Goal: Information Seeking & Learning: Learn about a topic

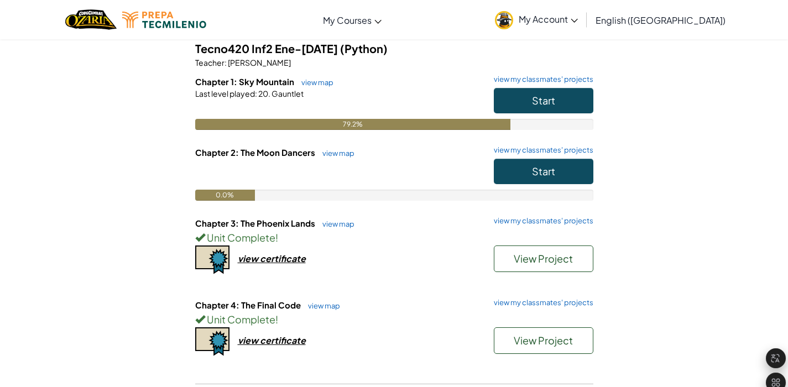
scroll to position [95, 0]
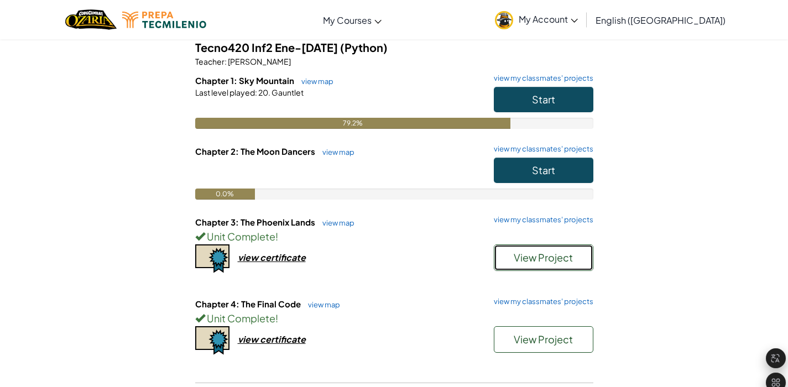
click at [538, 253] on span "View Project" at bounding box center [543, 257] width 59 height 13
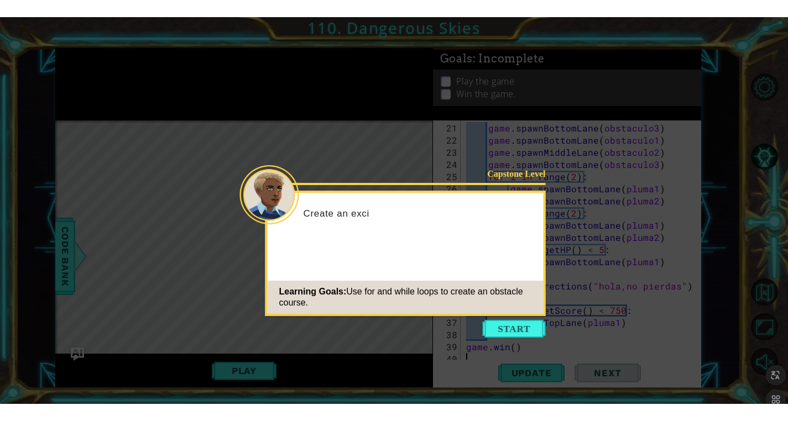
scroll to position [243, 0]
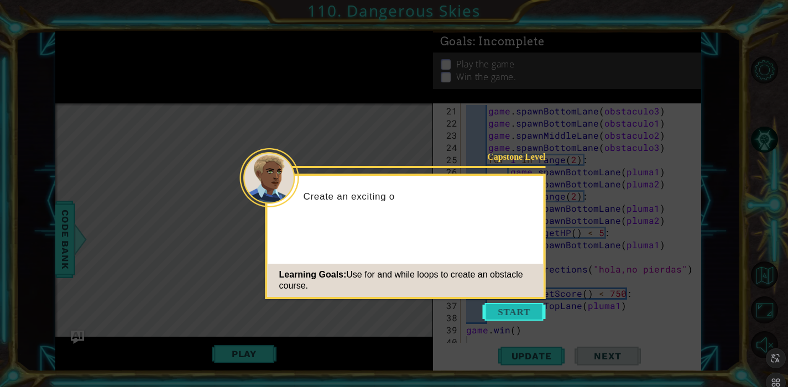
click at [504, 307] on button "Start" at bounding box center [514, 312] width 63 height 18
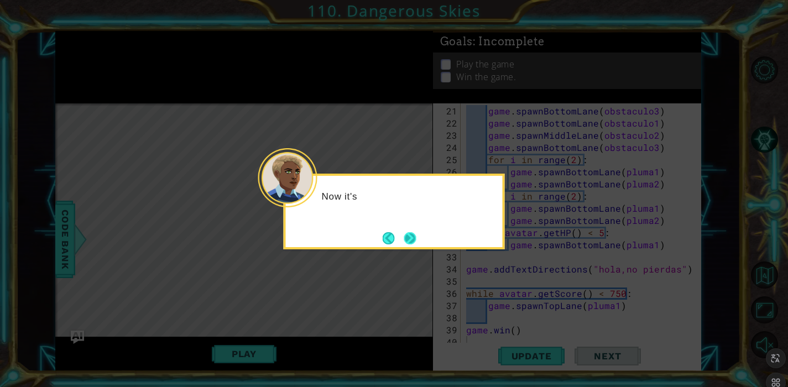
click at [406, 234] on button "Next" at bounding box center [410, 238] width 12 height 12
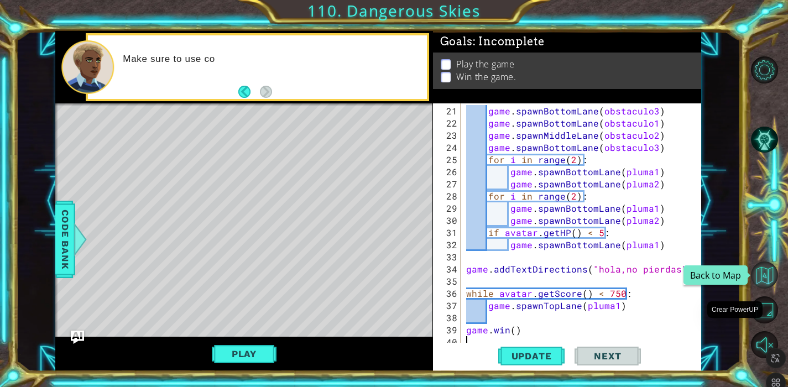
click at [760, 274] on button "Back to Map" at bounding box center [764, 275] width 27 height 27
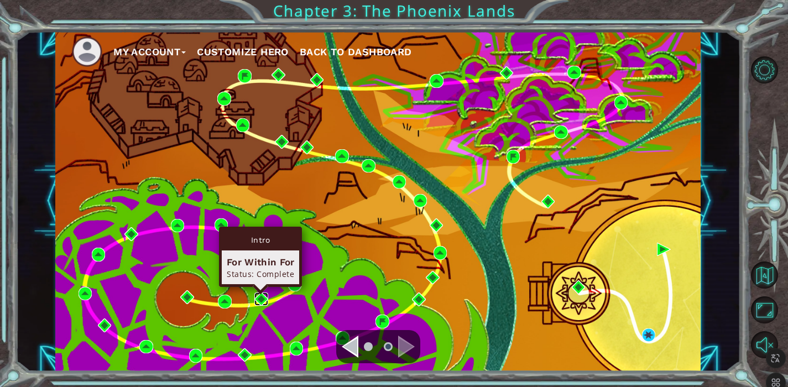
click at [265, 301] on img at bounding box center [261, 300] width 14 height 14
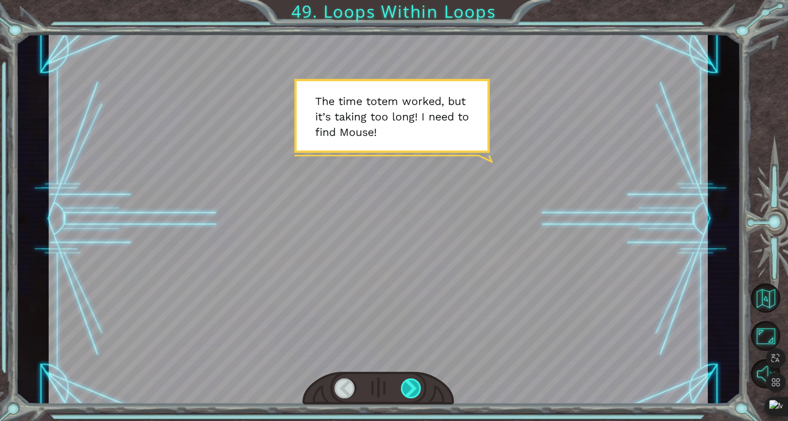
click at [410, 382] on div at bounding box center [411, 389] width 21 height 20
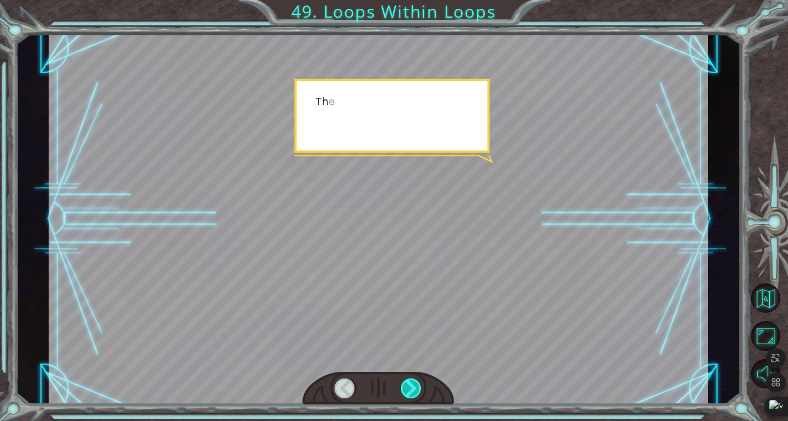
click at [410, 382] on div at bounding box center [411, 389] width 21 height 20
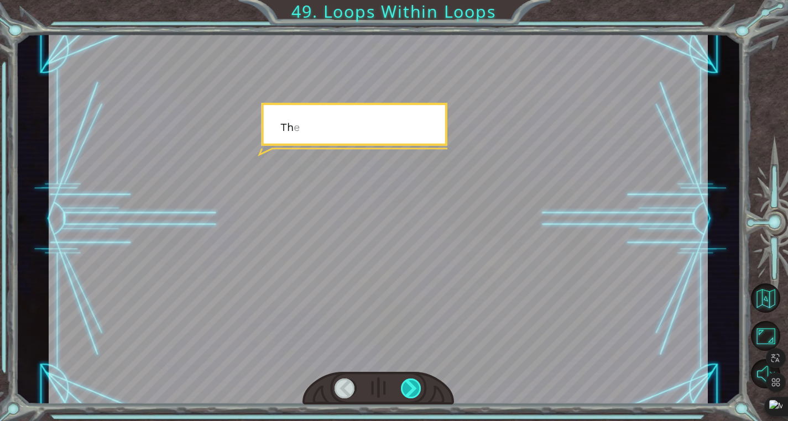
click at [410, 382] on div at bounding box center [411, 389] width 21 height 20
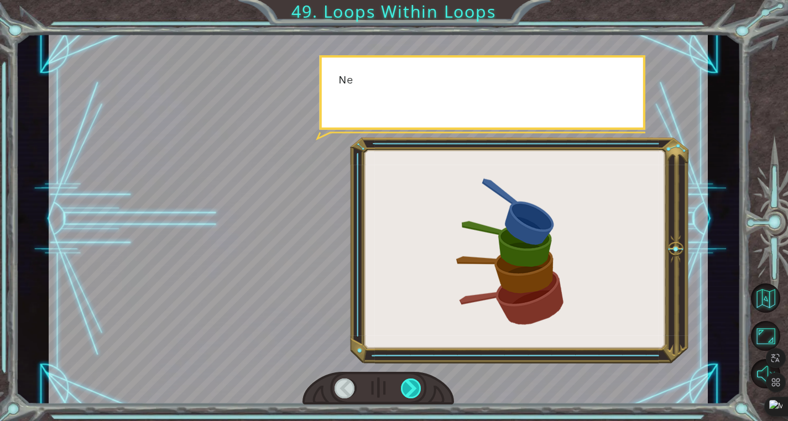
click at [410, 382] on div at bounding box center [411, 389] width 21 height 20
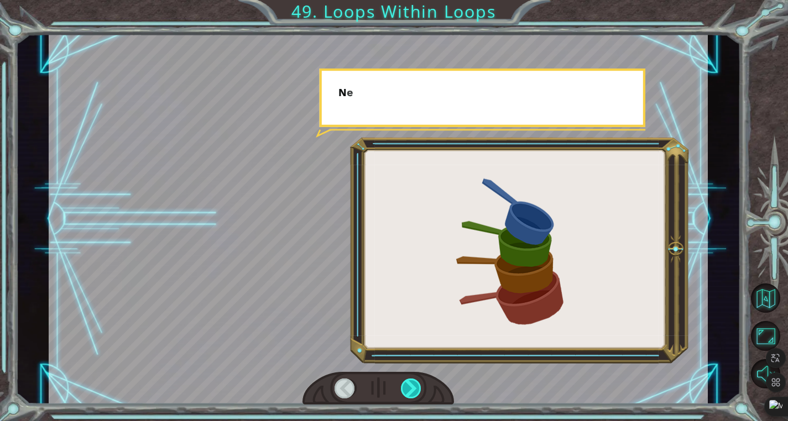
click at [410, 382] on div at bounding box center [411, 389] width 21 height 20
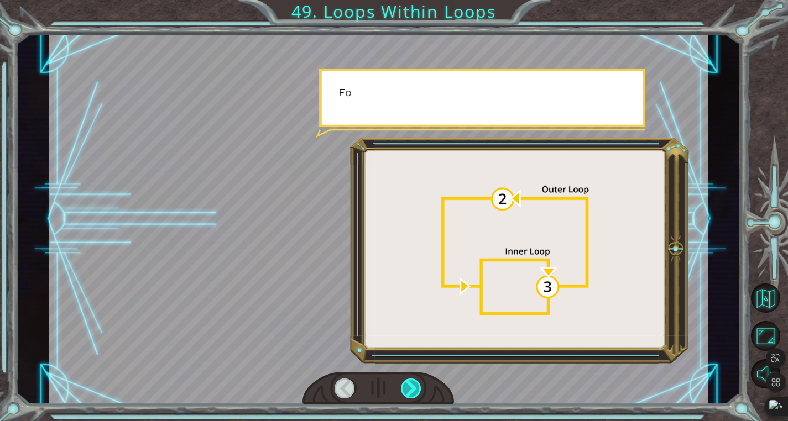
click at [410, 382] on div at bounding box center [411, 389] width 21 height 20
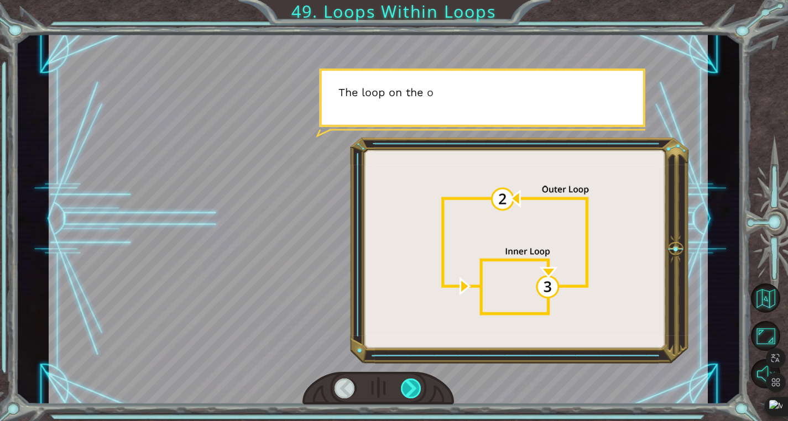
click at [410, 382] on div at bounding box center [411, 389] width 21 height 20
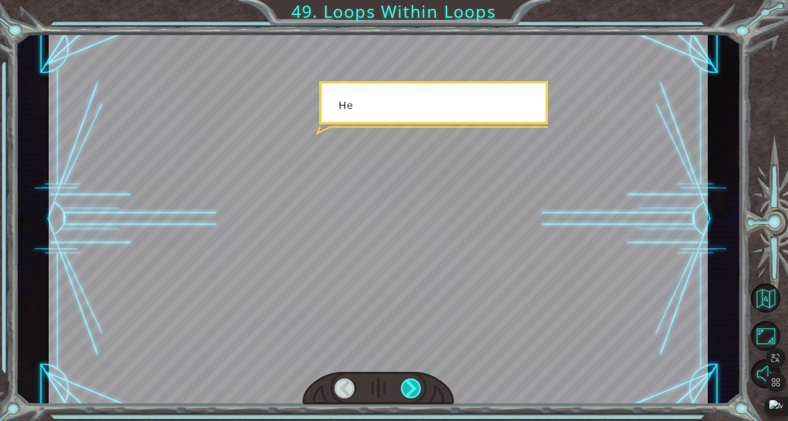
click at [410, 382] on div at bounding box center [411, 389] width 21 height 20
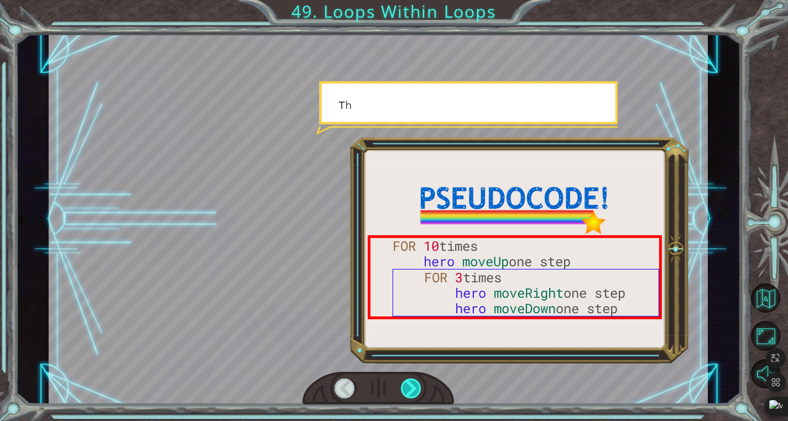
click at [410, 382] on div at bounding box center [411, 389] width 21 height 20
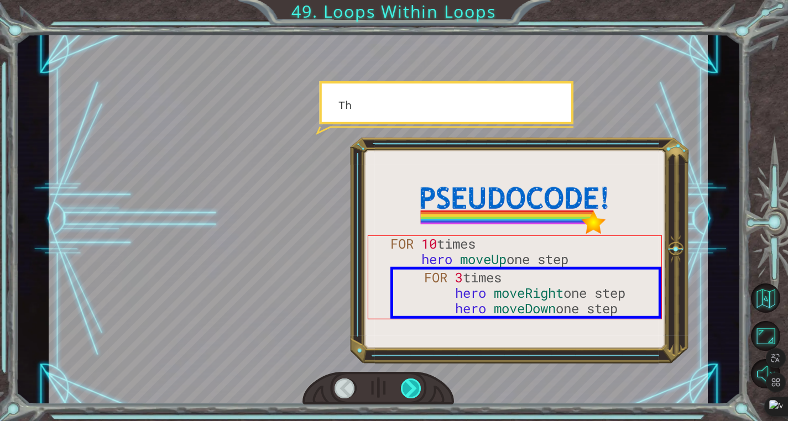
click at [410, 382] on div at bounding box center [411, 389] width 21 height 20
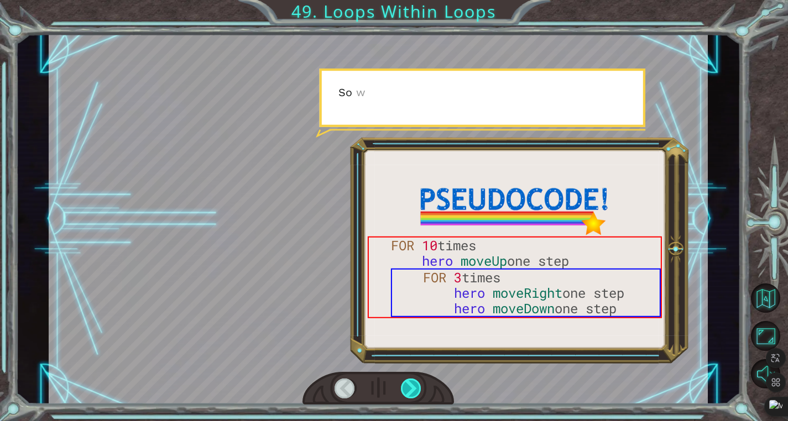
click at [410, 382] on div at bounding box center [411, 389] width 21 height 20
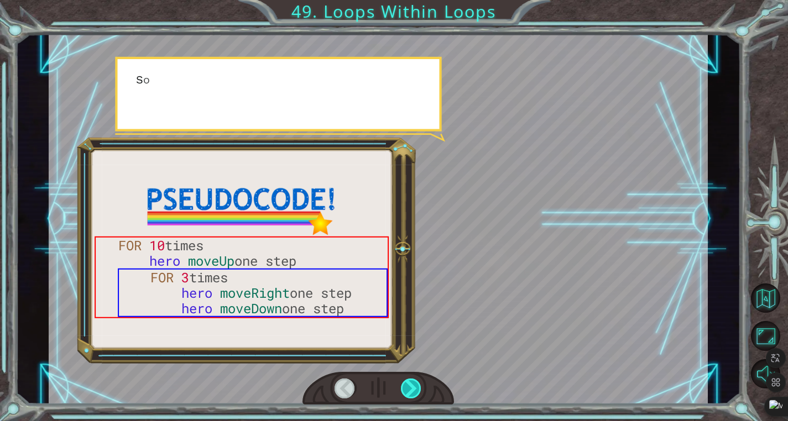
click at [410, 382] on div at bounding box center [411, 389] width 21 height 20
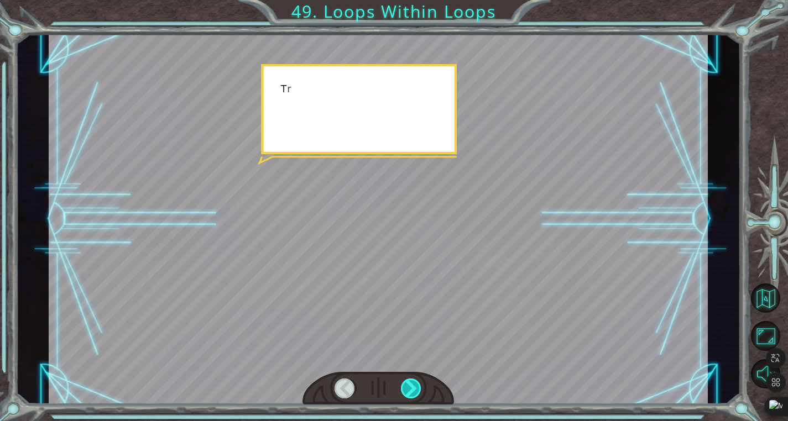
click at [410, 382] on div at bounding box center [411, 389] width 21 height 20
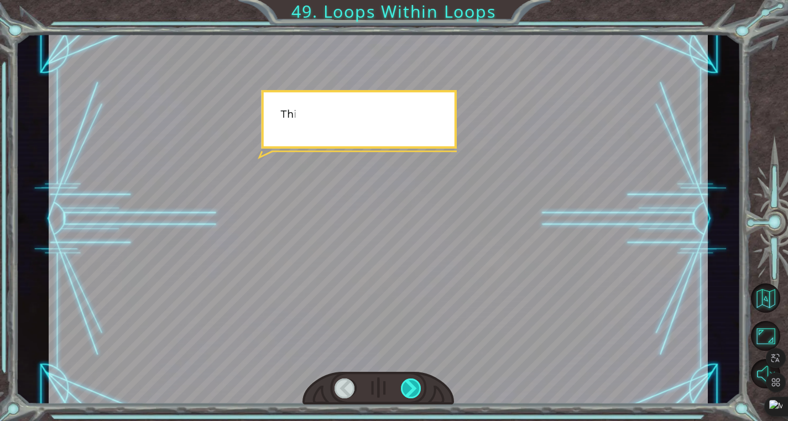
click at [410, 382] on div at bounding box center [411, 389] width 21 height 20
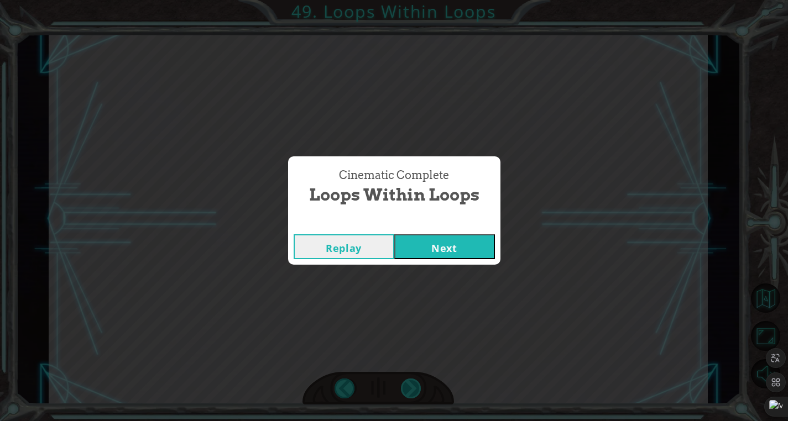
click at [410, 382] on div "Cinematic Complete Loops Within Loops Replay Next" at bounding box center [394, 210] width 788 height 421
click at [414, 254] on button "Next" at bounding box center [444, 247] width 101 height 25
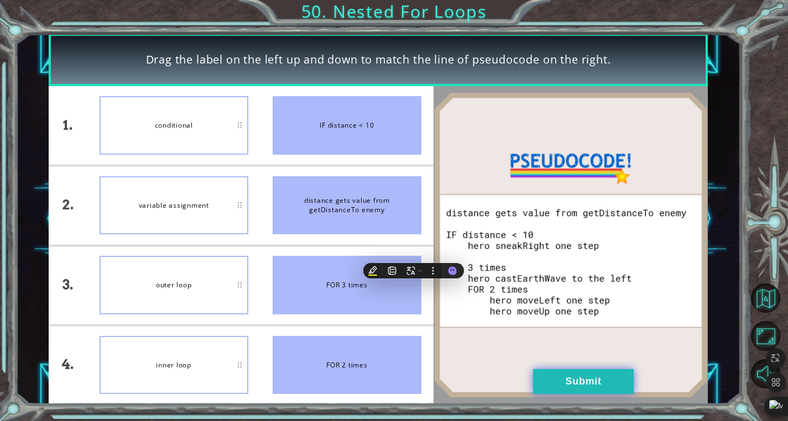
click at [582, 387] on button "Submit" at bounding box center [583, 381] width 101 height 25
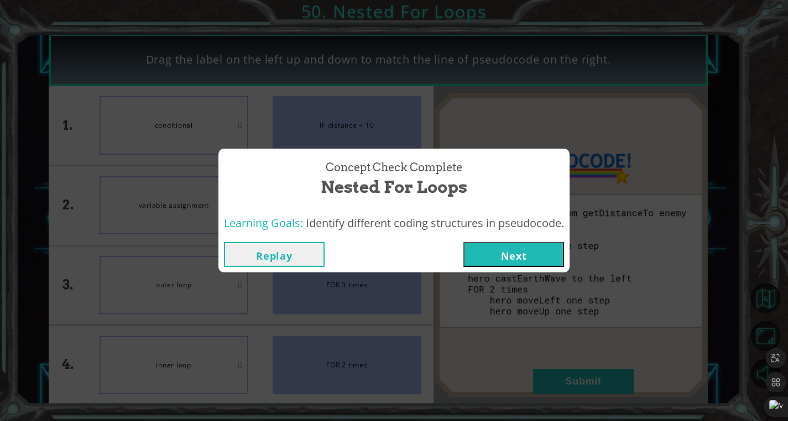
click at [304, 246] on button "Replay" at bounding box center [274, 254] width 101 height 25
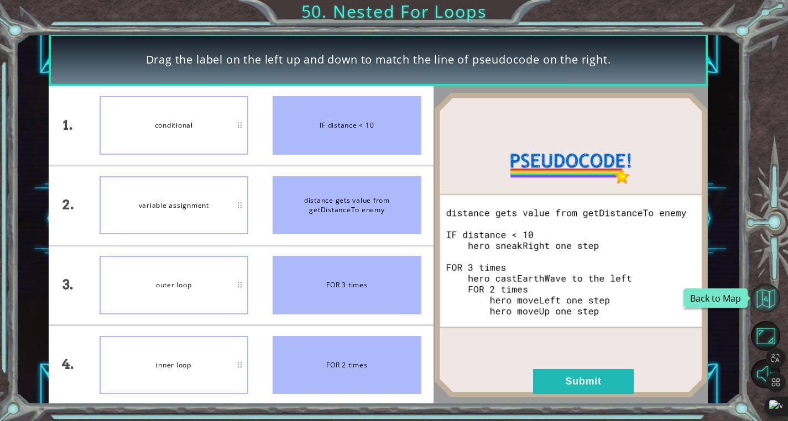
click at [761, 297] on button "Back to Map" at bounding box center [765, 298] width 29 height 29
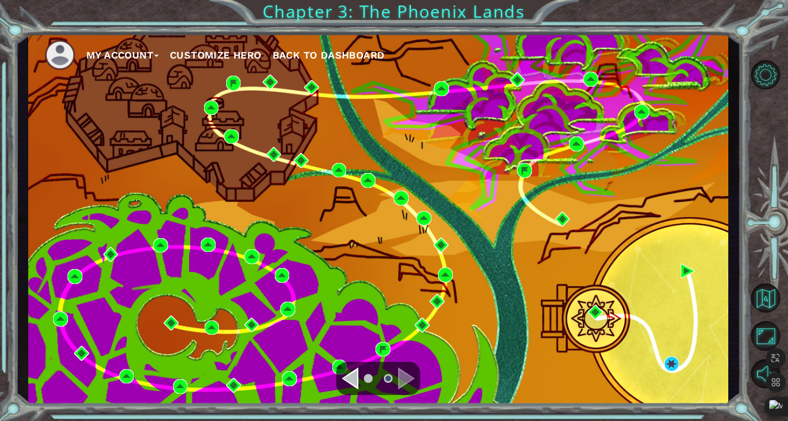
click at [346, 288] on div "My Account Customize Hero Back to Dashboard" at bounding box center [378, 218] width 700 height 369
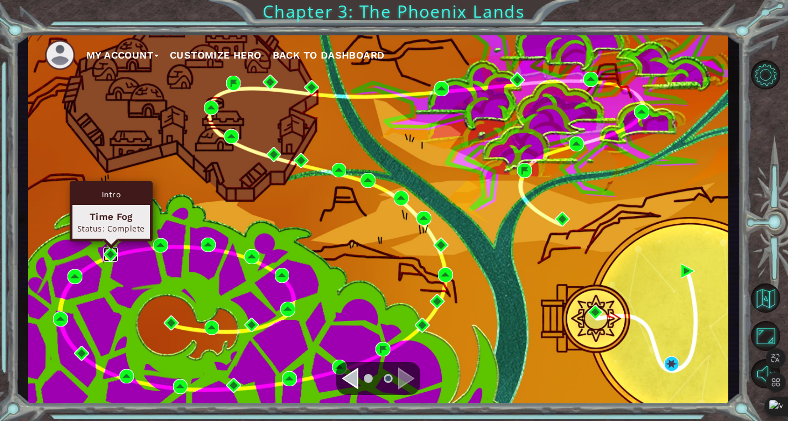
click at [108, 254] on img at bounding box center [110, 254] width 15 height 15
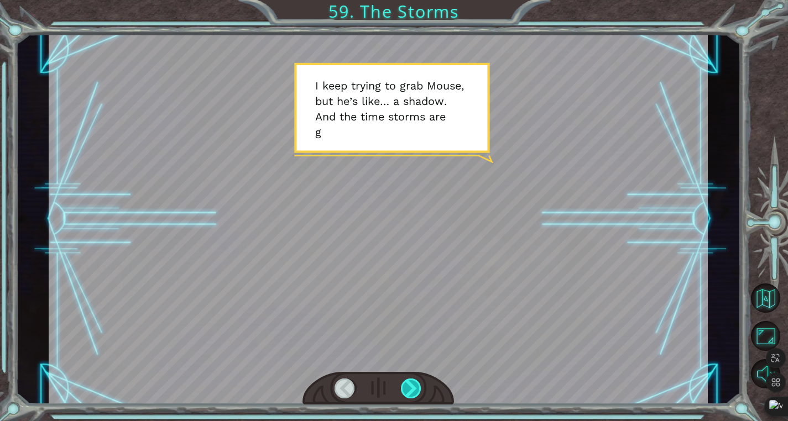
click at [413, 390] on div at bounding box center [411, 389] width 21 height 20
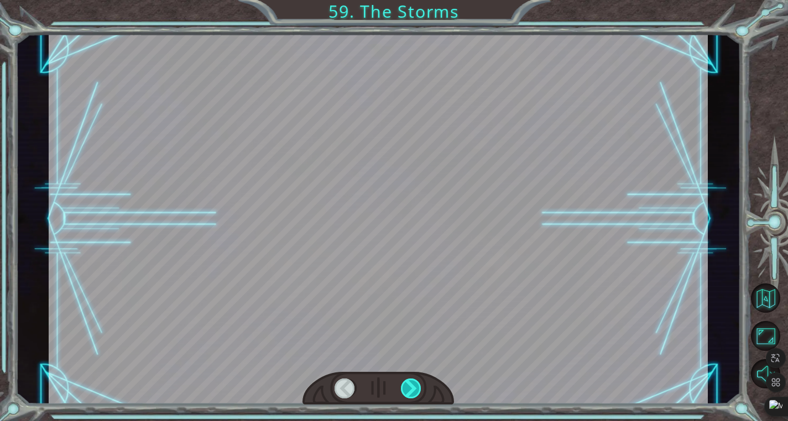
click at [413, 390] on div at bounding box center [411, 389] width 21 height 20
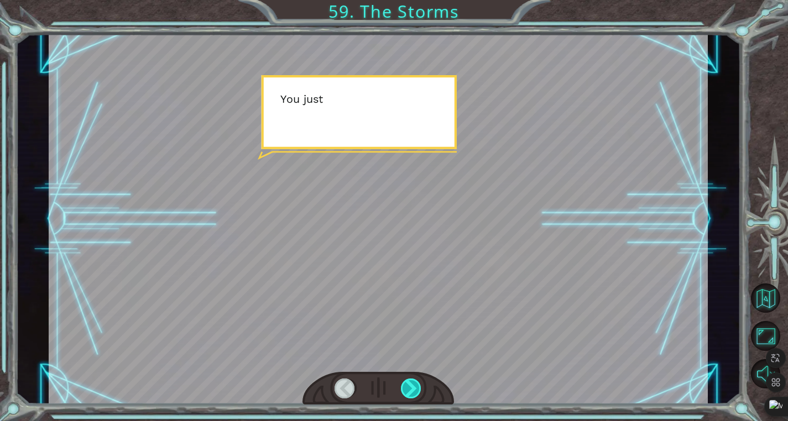
click at [413, 390] on div at bounding box center [411, 389] width 21 height 20
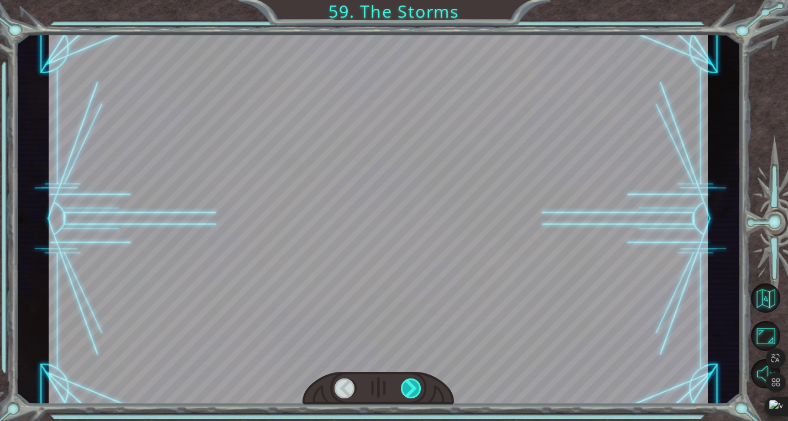
click at [413, 390] on div at bounding box center [411, 389] width 21 height 20
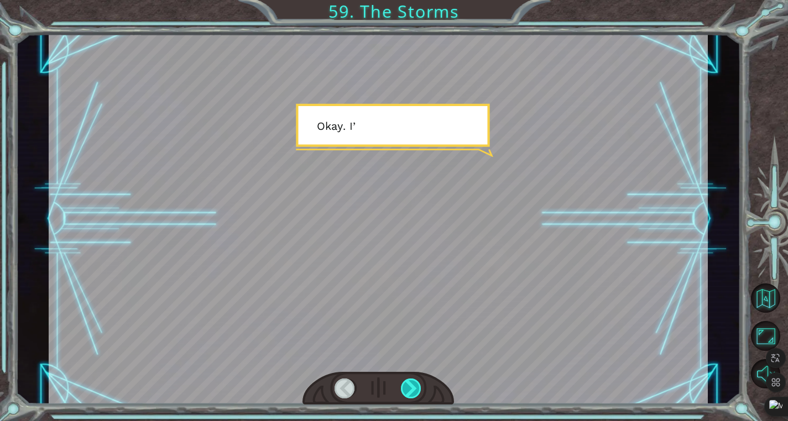
click at [413, 390] on div at bounding box center [411, 389] width 21 height 20
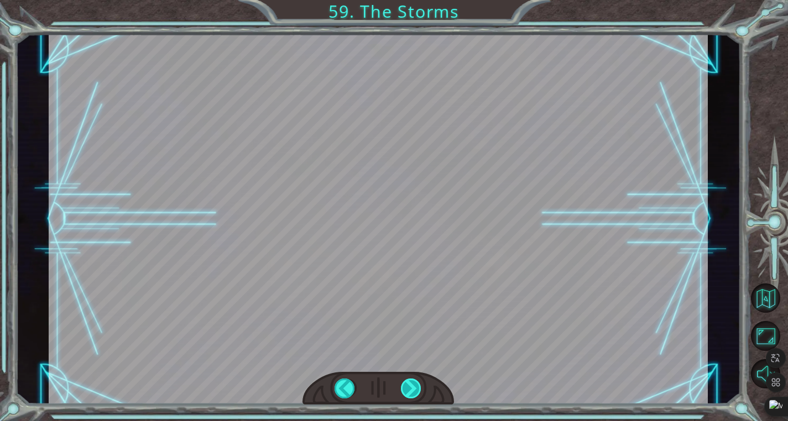
click at [413, 0] on div "Temporary Text I k e e p t r y i n g t o g r a b M o u s e , b u t h e ’ s l i …" at bounding box center [394, 0] width 788 height 0
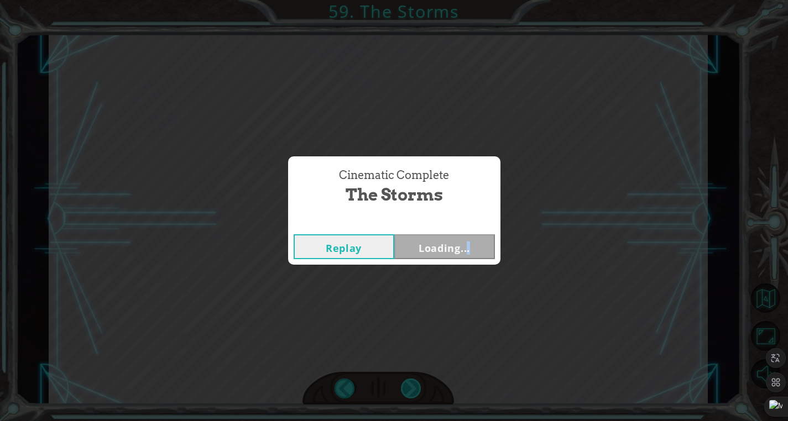
click at [413, 390] on div "Cinematic Complete The Storms Replay Loading..." at bounding box center [394, 210] width 788 height 421
click at [413, 390] on div "Cinematic Complete The Storms Replay Next" at bounding box center [394, 210] width 788 height 421
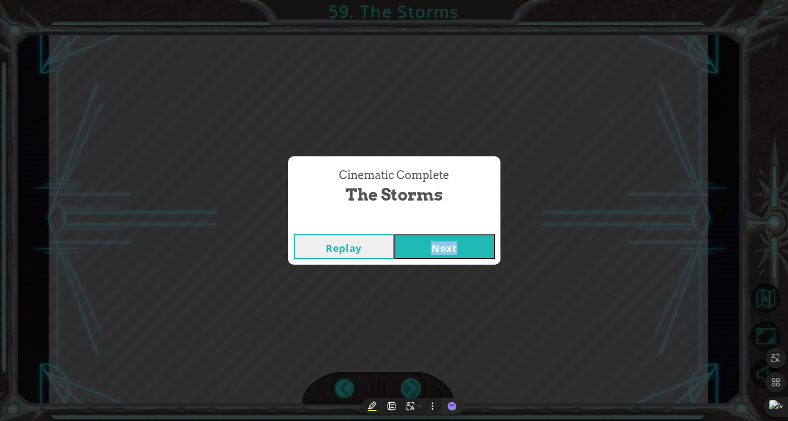
click at [413, 390] on div "Cinematic Complete The Storms Replay Next" at bounding box center [394, 210] width 788 height 421
click at [419, 243] on button "Next" at bounding box center [444, 247] width 101 height 25
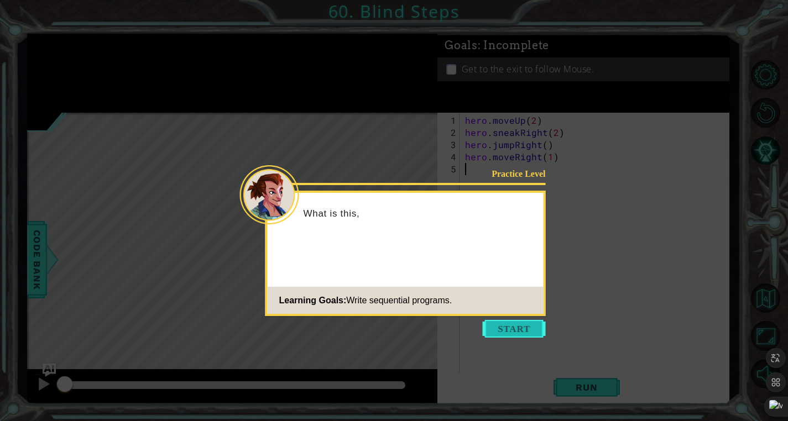
click at [529, 333] on button "Start" at bounding box center [514, 329] width 63 height 18
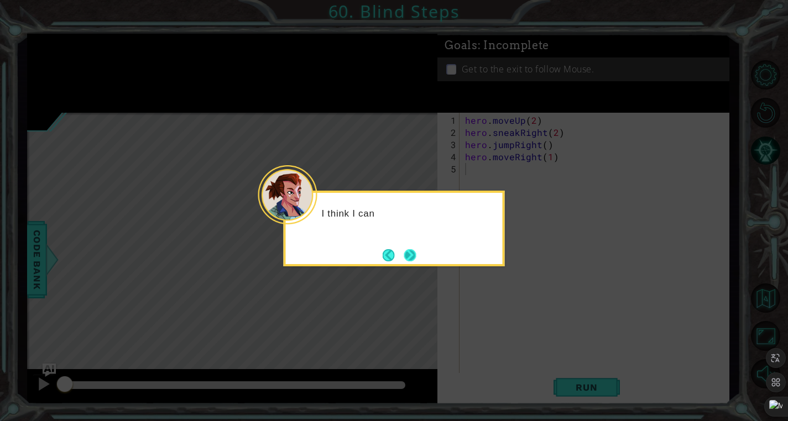
click at [406, 261] on button "Next" at bounding box center [410, 255] width 12 height 12
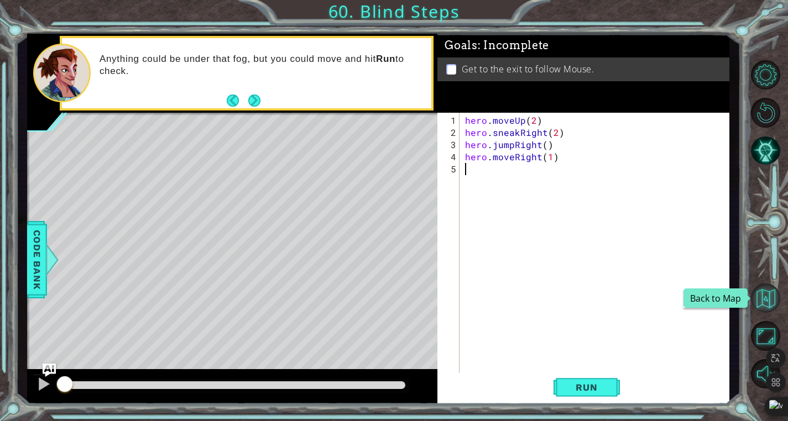
click at [765, 291] on button "Back to Map" at bounding box center [765, 298] width 29 height 29
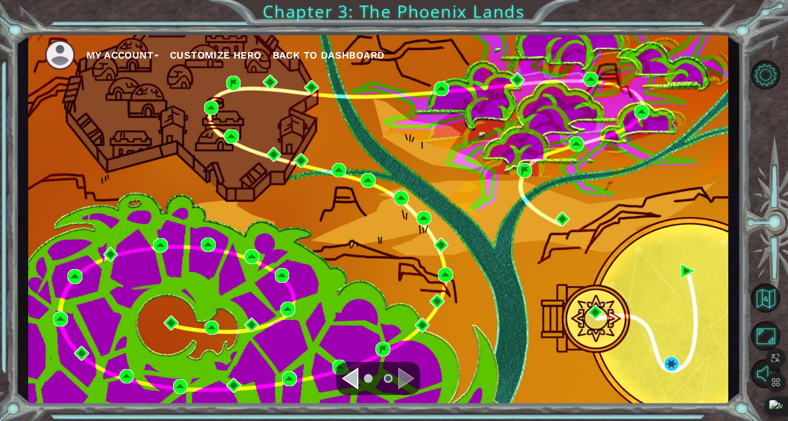
click at [116, 50] on button "My Account" at bounding box center [122, 55] width 72 height 17
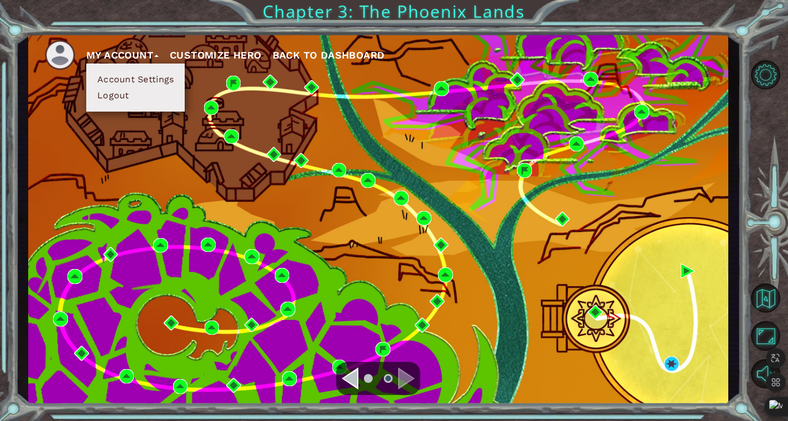
click at [131, 98] on button "Logout" at bounding box center [113, 96] width 39 height 12
